Goal: Contribute content

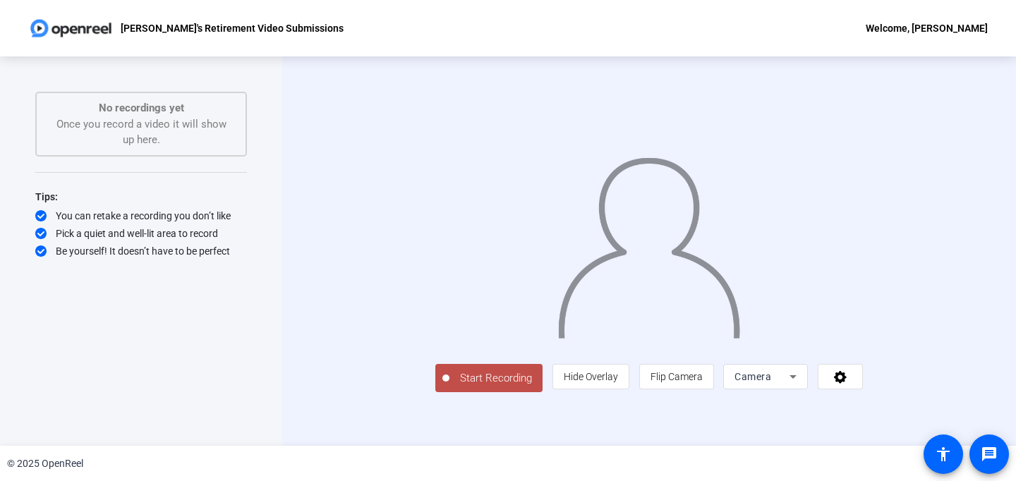
scroll to position [14, 0]
click at [449, 387] on span "Start Recording" at bounding box center [495, 378] width 93 height 16
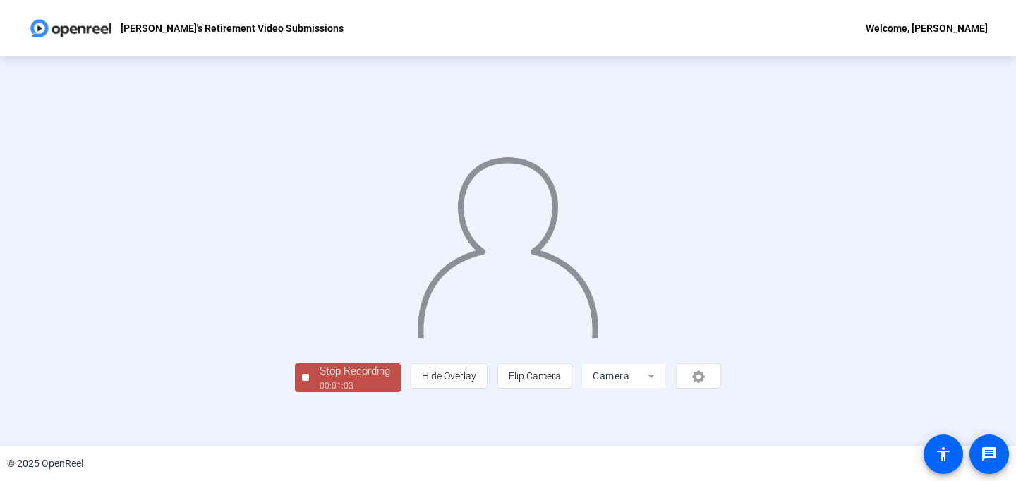
scroll to position [59, 0]
click at [320, 392] on div "00:01:04" at bounding box center [355, 386] width 71 height 13
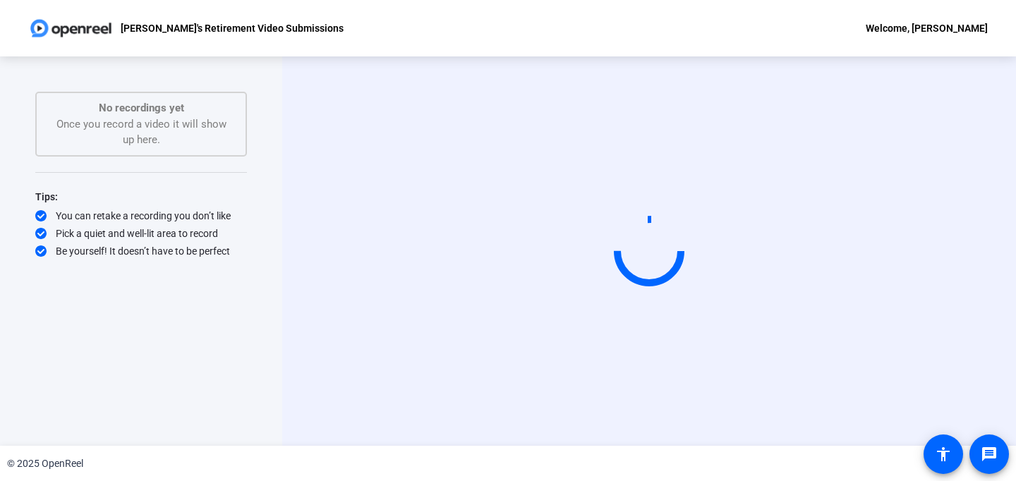
scroll to position [0, 0]
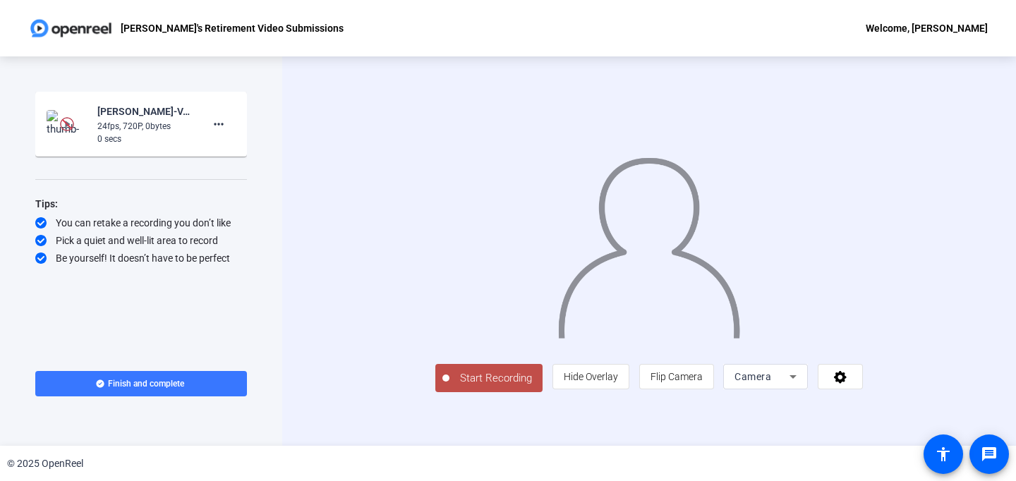
click at [175, 99] on mat-card-content "Kaitlyn McCarthy-VA OCC Harold-s Retirement Video-Harold-s Retirement Video Sub…" at bounding box center [141, 124] width 212 height 65
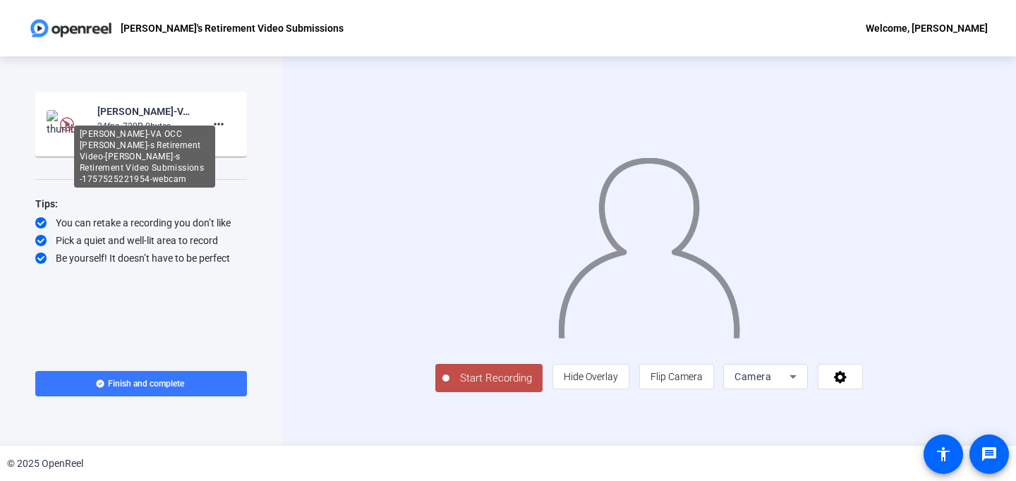
click at [142, 118] on div "[PERSON_NAME]-VA OCC [PERSON_NAME]-s Retirement Video-[PERSON_NAME]-s Retiremen…" at bounding box center [144, 111] width 95 height 17
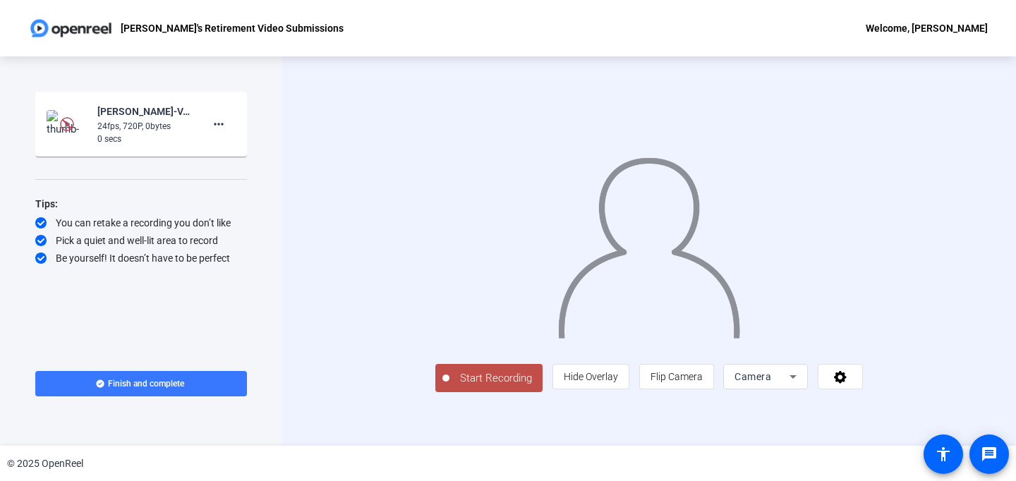
click at [66, 123] on img at bounding box center [67, 124] width 14 height 14
click at [50, 114] on img at bounding box center [68, 124] width 42 height 28
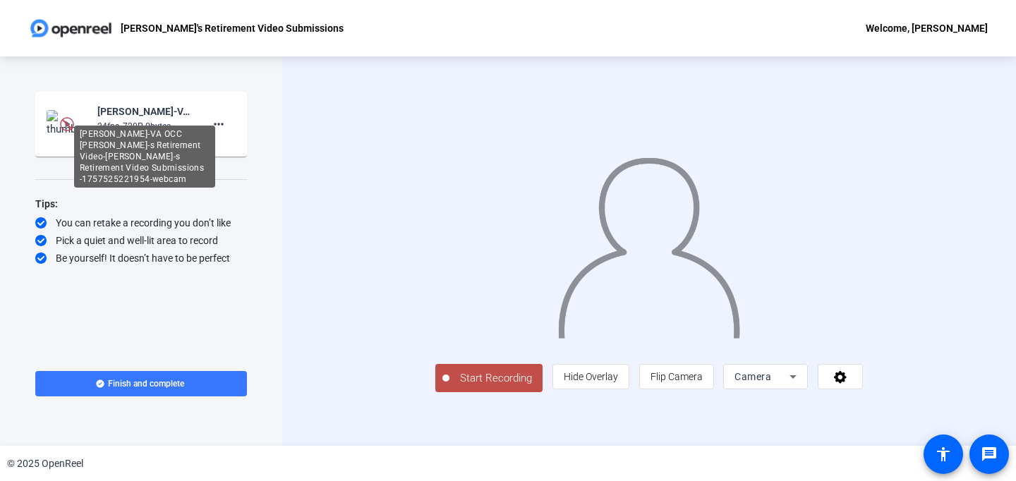
click at [207, 126] on div "[PERSON_NAME]-VA OCC [PERSON_NAME]-s Retirement Video-[PERSON_NAME]-s Retiremen…" at bounding box center [144, 157] width 141 height 62
click at [219, 124] on mat-icon "more_horiz" at bounding box center [218, 124] width 17 height 17
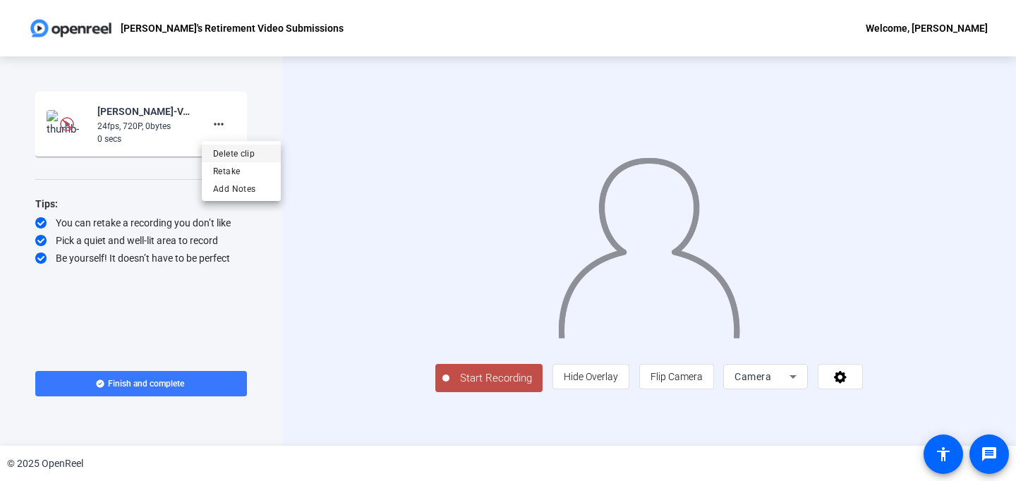
click at [233, 148] on span "Delete clip" at bounding box center [241, 153] width 56 height 17
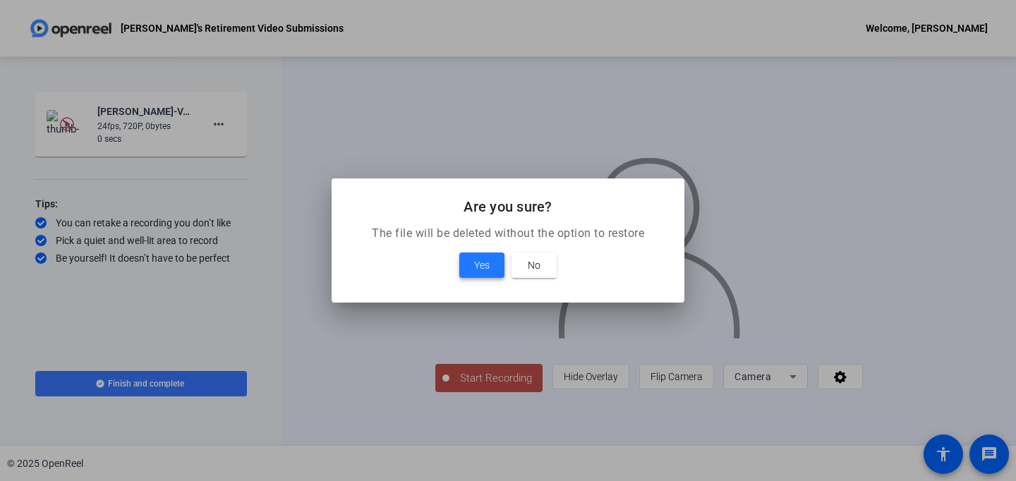
click at [471, 260] on span at bounding box center [481, 265] width 45 height 34
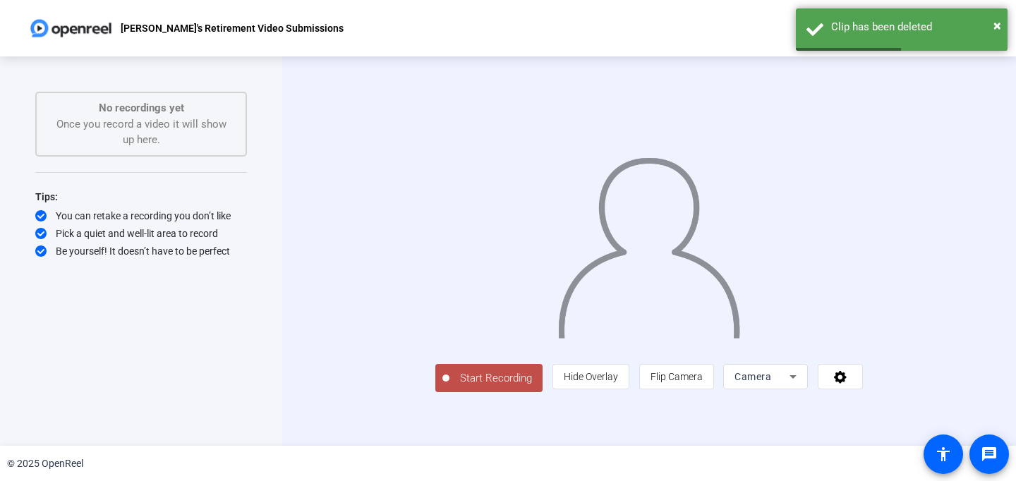
click at [449, 387] on span "Start Recording" at bounding box center [495, 378] width 93 height 16
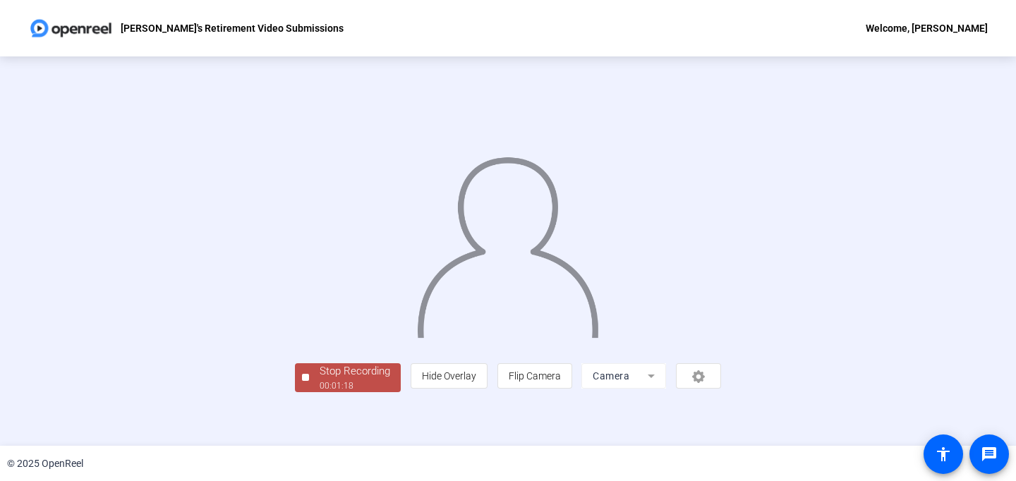
scroll to position [59, 0]
click at [320, 380] on div "Stop Recording" at bounding box center [355, 371] width 71 height 16
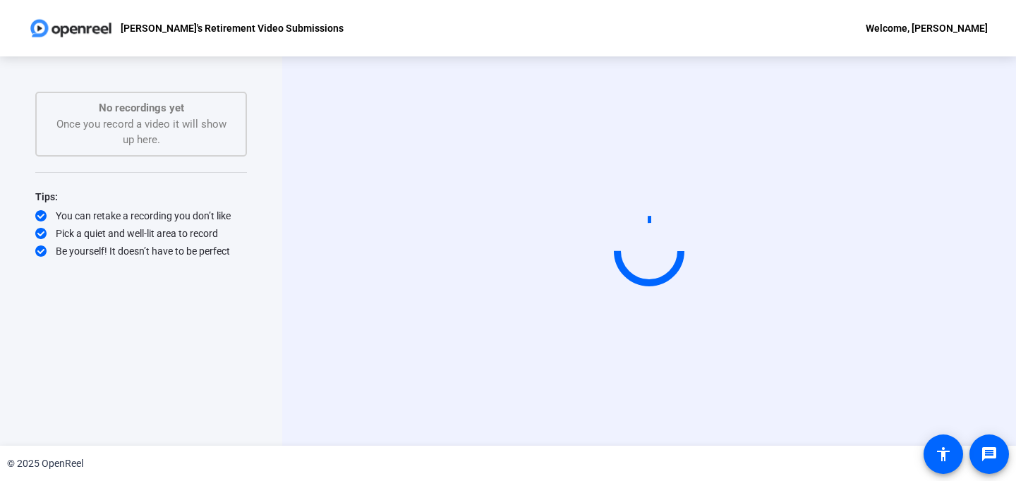
scroll to position [0, 0]
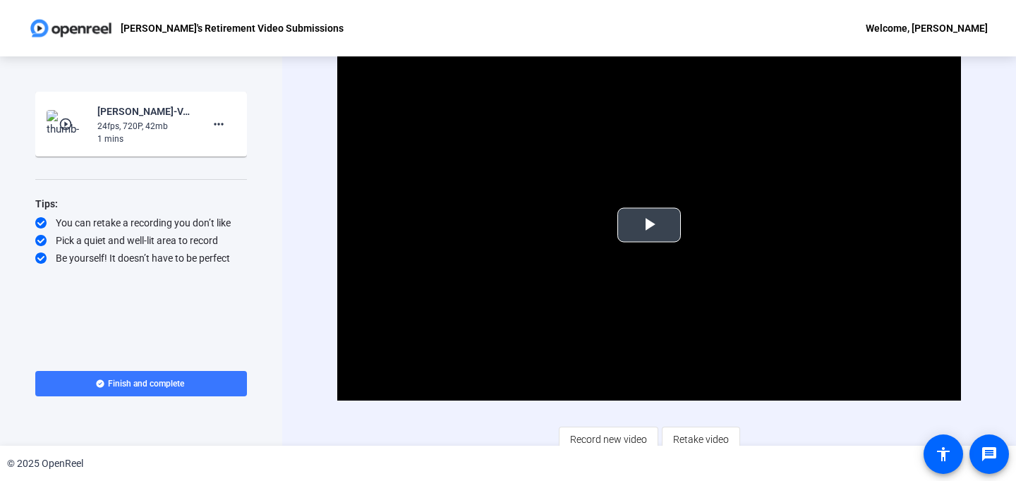
click at [649, 225] on span "Video Player" at bounding box center [649, 225] width 0 height 0
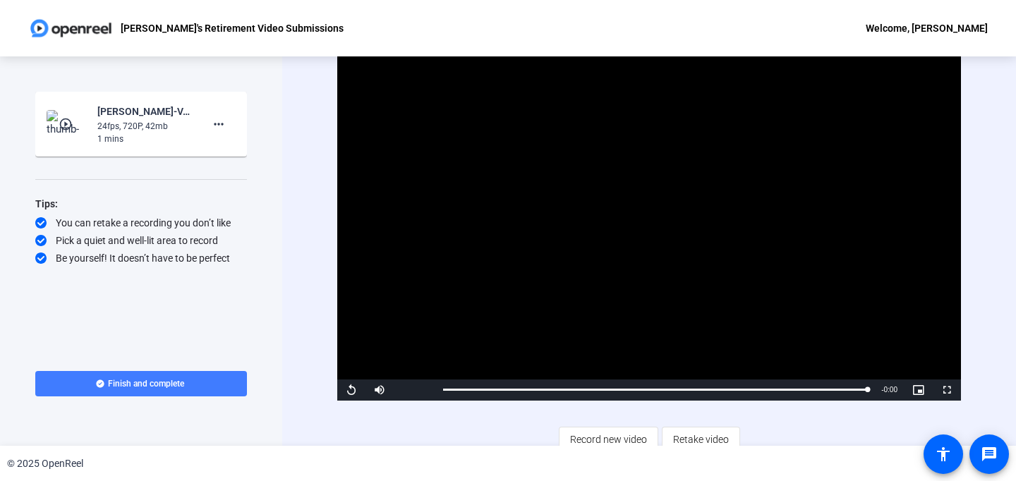
click at [162, 387] on span "Finish and complete" at bounding box center [146, 383] width 76 height 11
